Goal: Task Accomplishment & Management: Manage account settings

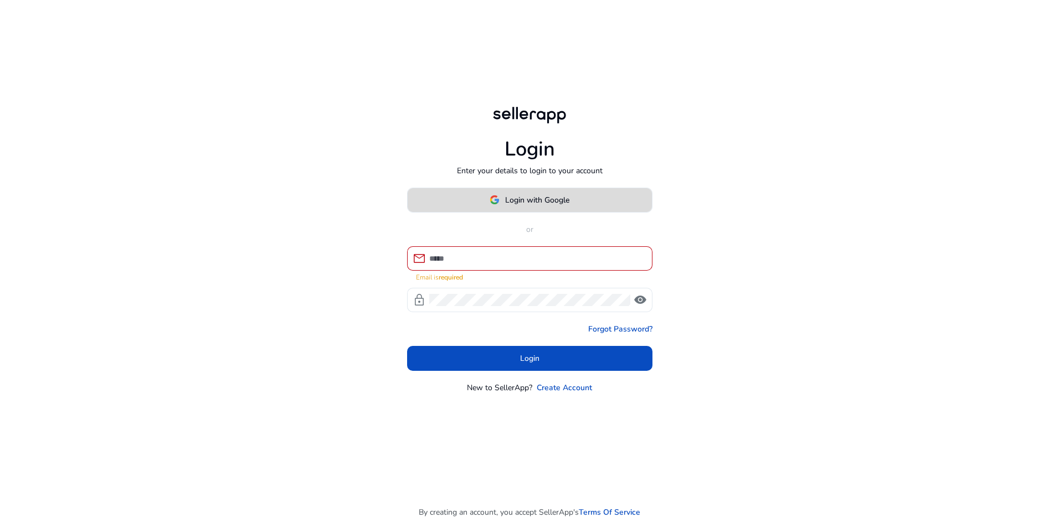
click at [562, 203] on span "Login with Google" at bounding box center [537, 200] width 64 height 12
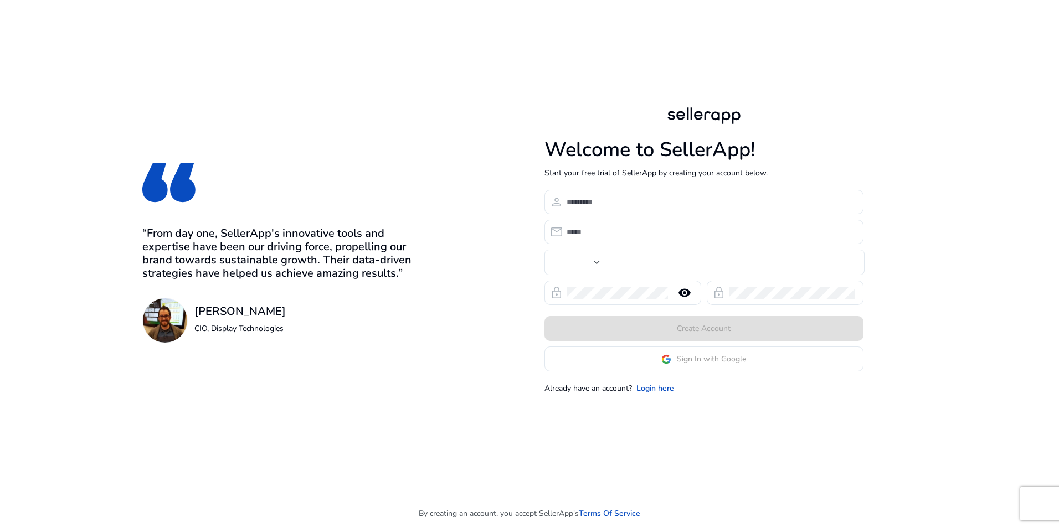
type input "***"
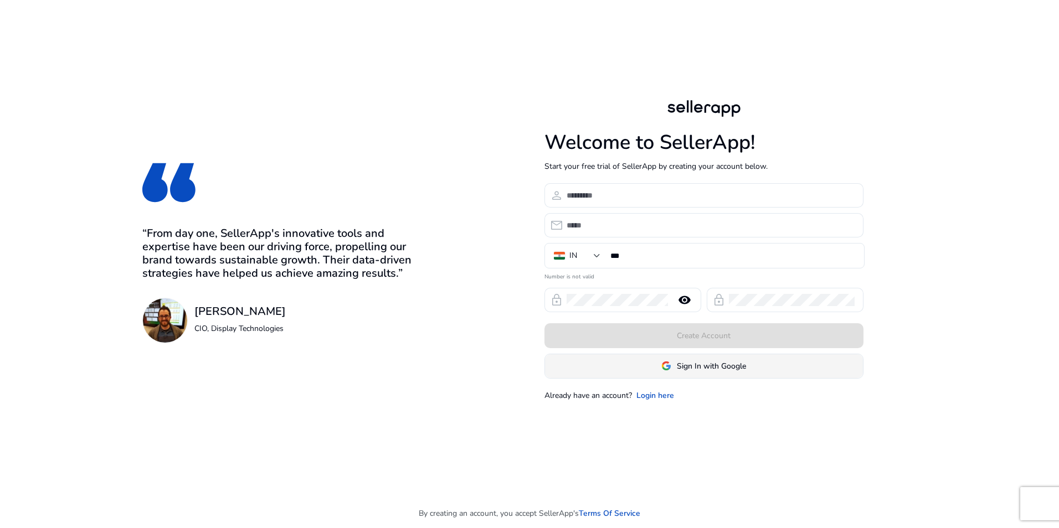
click at [672, 368] on span "Sign In with Google" at bounding box center [703, 367] width 85 height 12
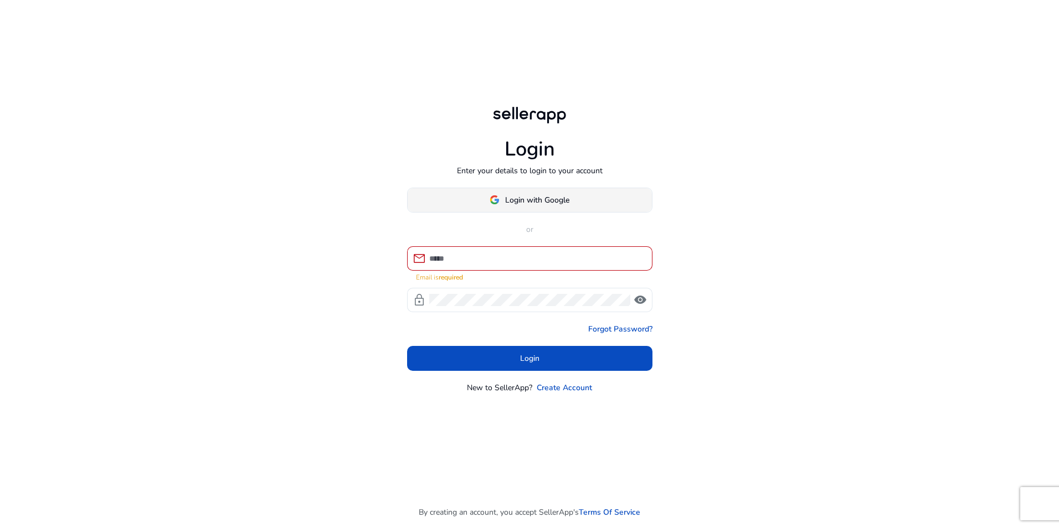
click at [545, 209] on button "Login with Google" at bounding box center [529, 200] width 245 height 25
